Goal: Task Accomplishment & Management: Use online tool/utility

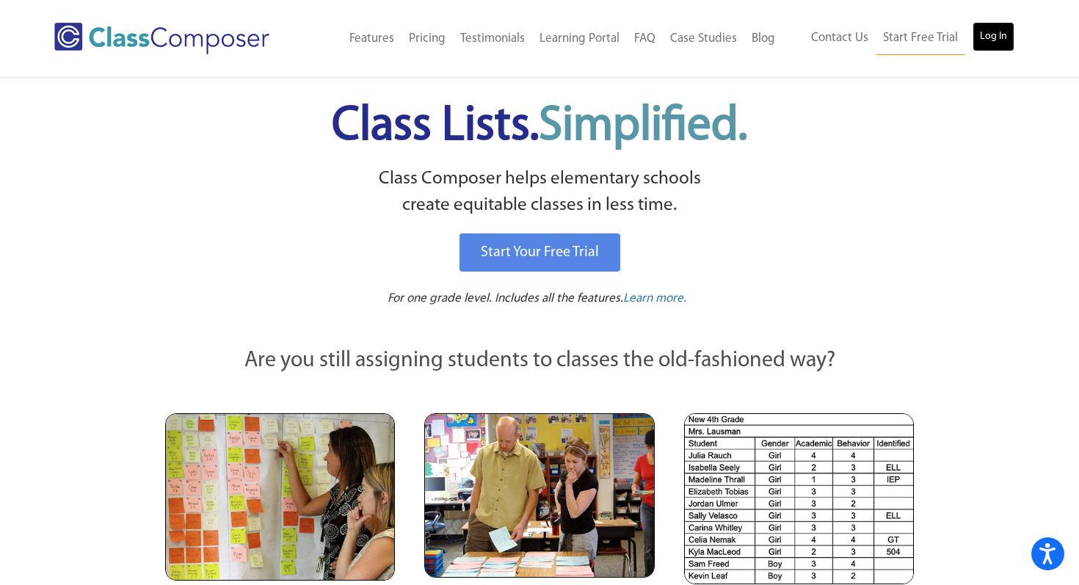
click at [983, 26] on link "Log In" at bounding box center [994, 36] width 42 height 29
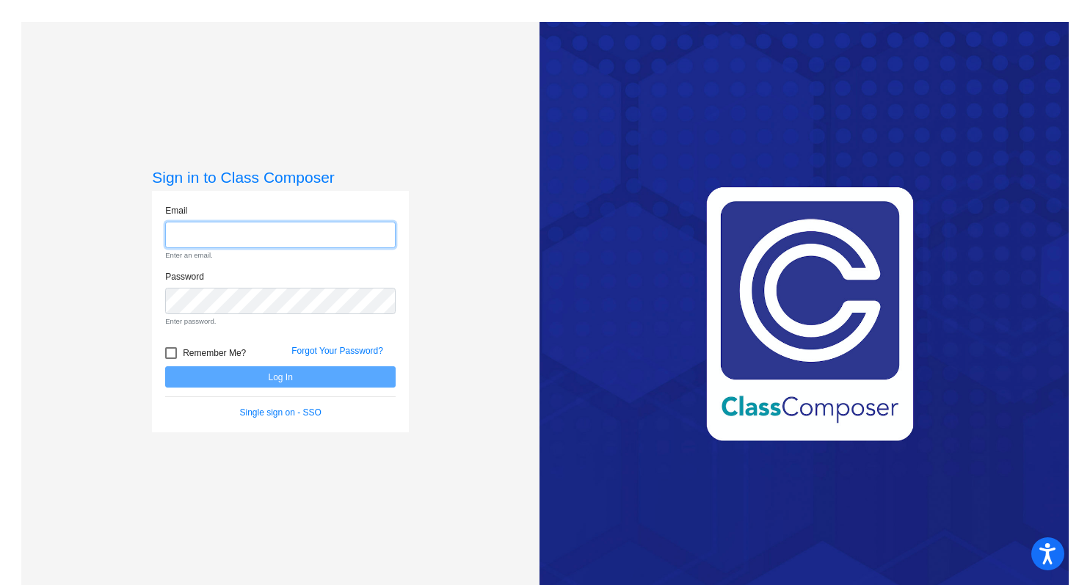
type input "kowalewski.abby@pcr3schools.org"
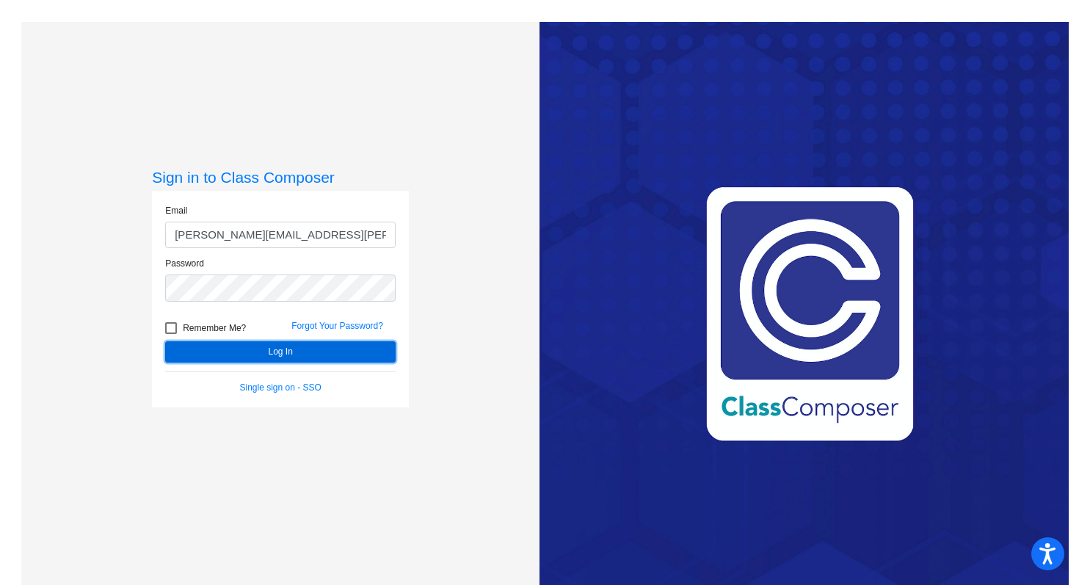
click at [271, 377] on form "Email kowalewski.abby@pcr3schools.org Password Remember Me? Forgot Your Passwor…" at bounding box center [280, 299] width 231 height 190
click at [282, 353] on button "Log In" at bounding box center [280, 351] width 231 height 21
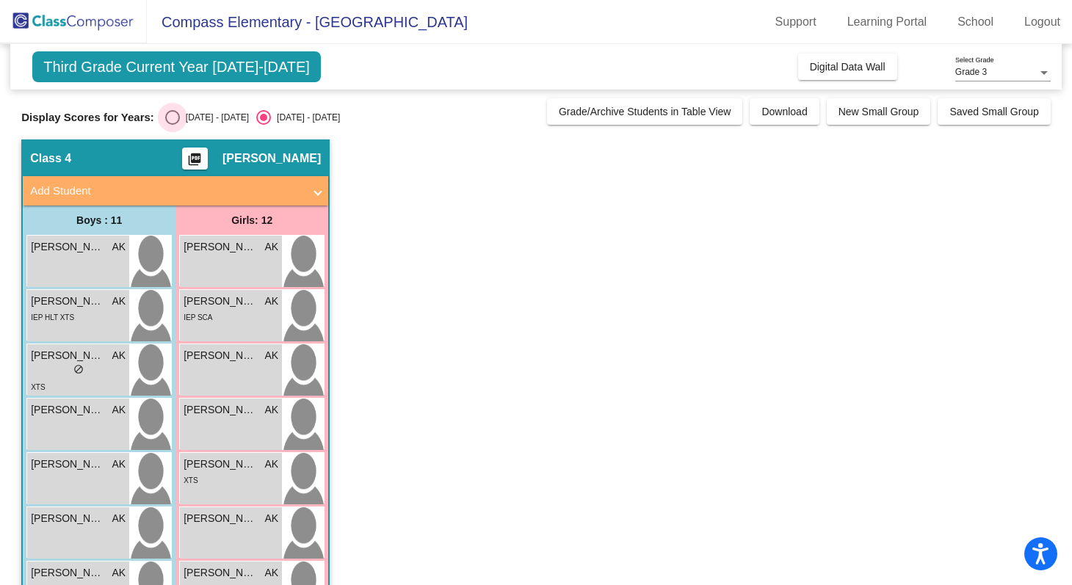
click at [180, 113] on div "2024 - 2025" at bounding box center [214, 117] width 69 height 13
click at [173, 125] on input "2024 - 2025" at bounding box center [172, 125] width 1 height 1
radio input "true"
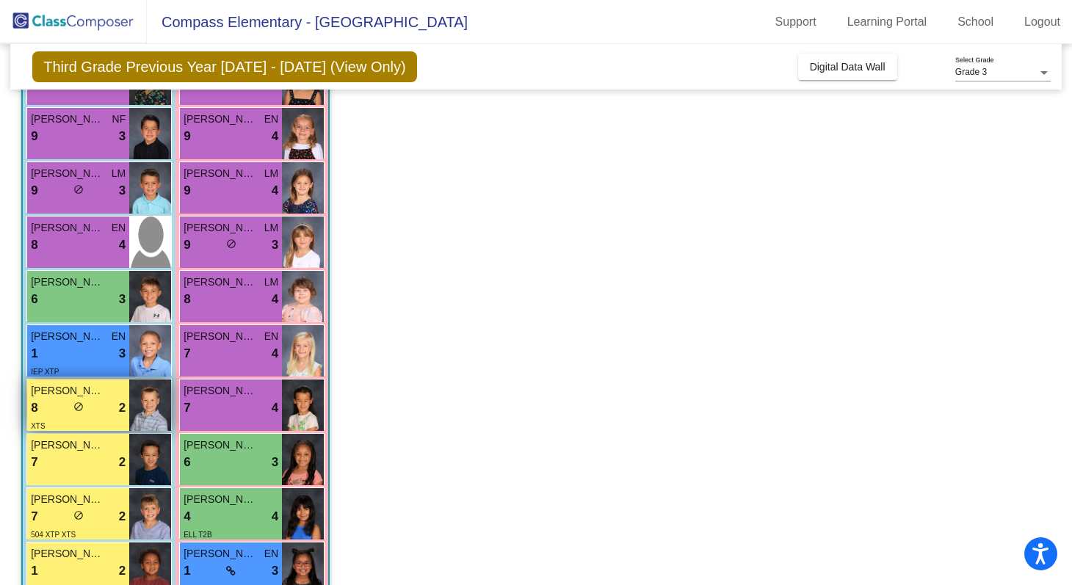
scroll to position [183, 0]
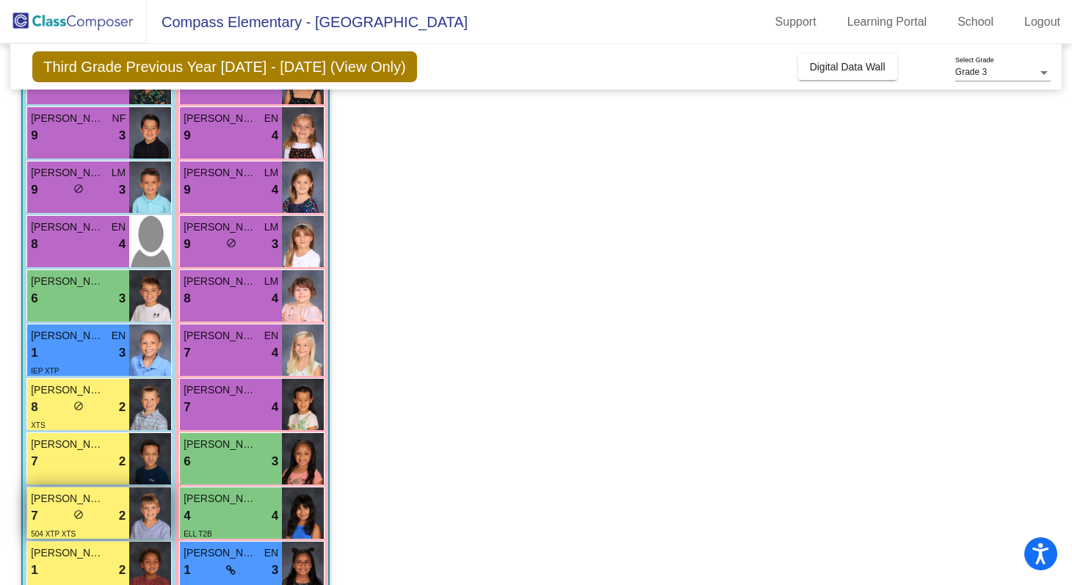
click at [55, 514] on div "7 lock do_not_disturb_alt 2" at bounding box center [78, 516] width 95 height 19
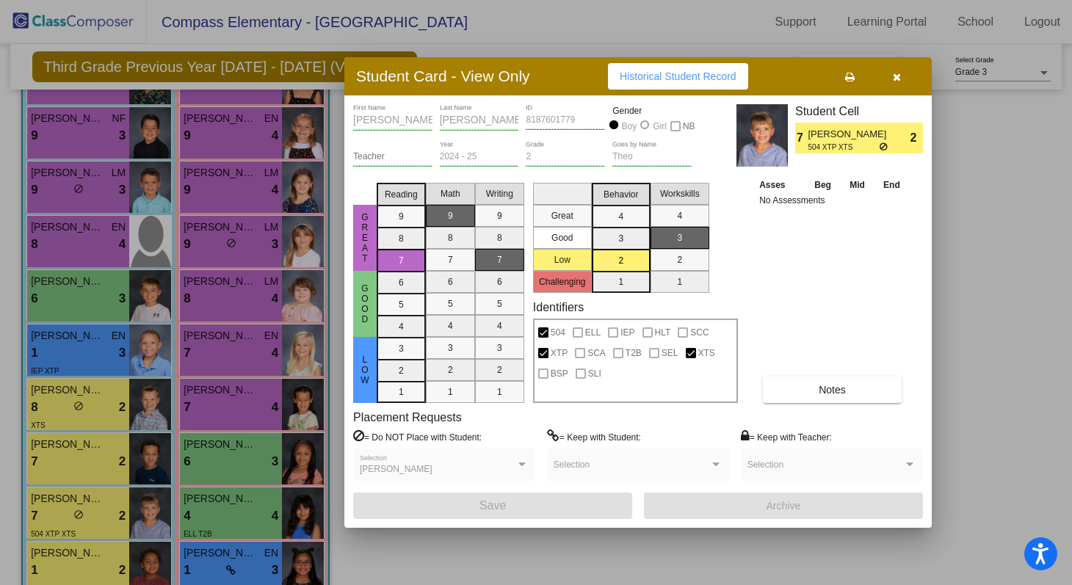
click at [899, 77] on icon "button" at bounding box center [897, 77] width 8 height 10
